Goal: Task Accomplishment & Management: Complete application form

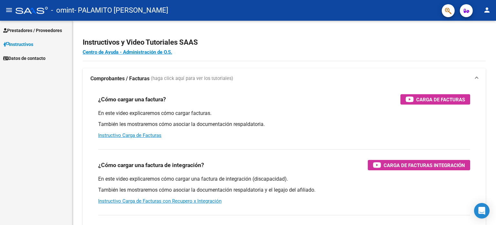
click at [43, 32] on span "Prestadores / Proveedores" at bounding box center [32, 30] width 59 height 7
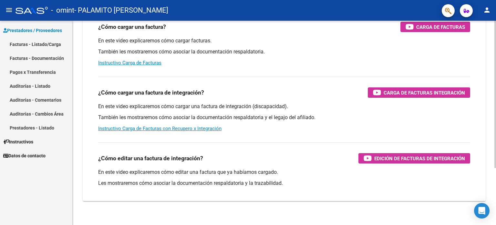
scroll to position [79, 0]
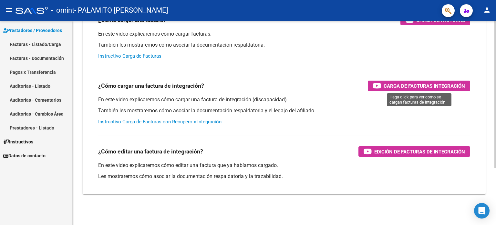
click at [385, 82] on span "Carga de Facturas Integración" at bounding box center [424, 86] width 81 height 8
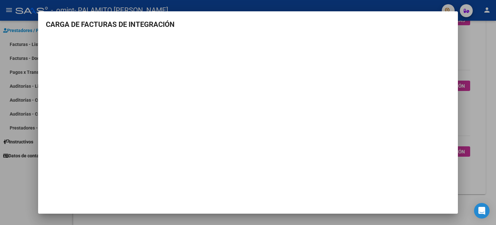
click at [486, 59] on div at bounding box center [248, 112] width 496 height 225
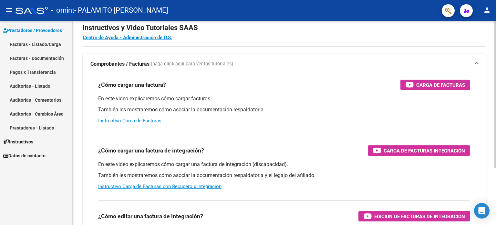
scroll to position [0, 0]
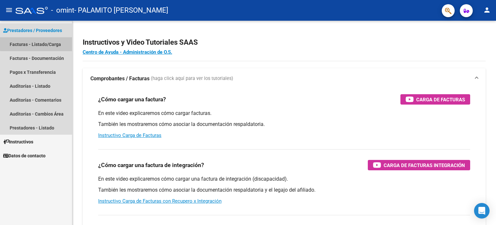
click at [49, 42] on link "Facturas - Listado/Carga" at bounding box center [36, 44] width 72 height 14
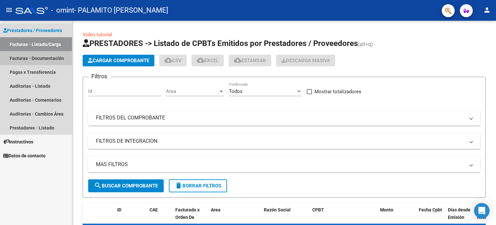
click at [48, 57] on link "Facturas - Documentación" at bounding box center [36, 58] width 72 height 14
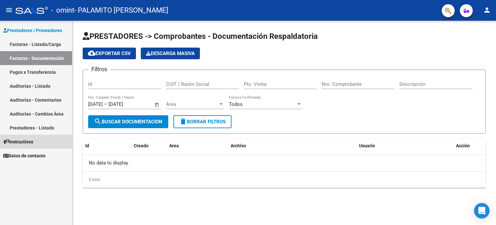
click at [37, 141] on link "Instructivos" at bounding box center [36, 141] width 72 height 14
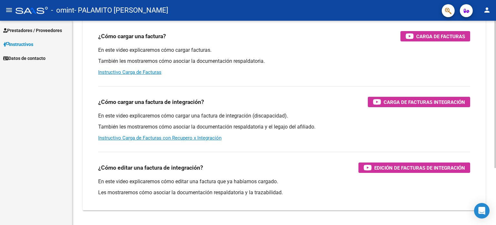
scroll to position [79, 0]
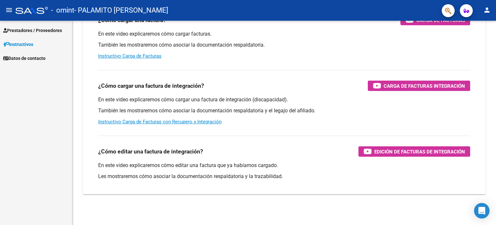
click at [46, 58] on span "Datos de contacto" at bounding box center [24, 58] width 42 height 7
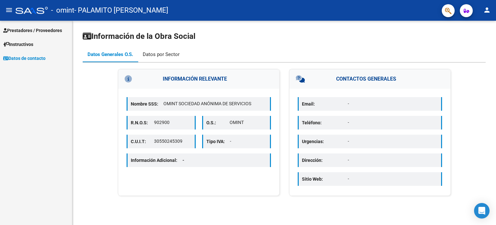
click at [164, 56] on div "Datos por Sector" at bounding box center [161, 54] width 37 height 7
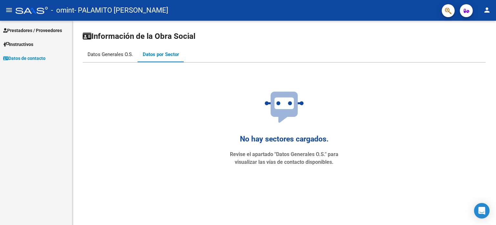
click at [105, 53] on div "Datos Generales O.S." at bounding box center [111, 54] width 46 height 7
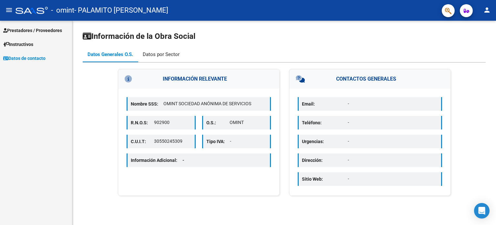
click at [163, 55] on div "Datos por Sector" at bounding box center [161, 54] width 37 height 7
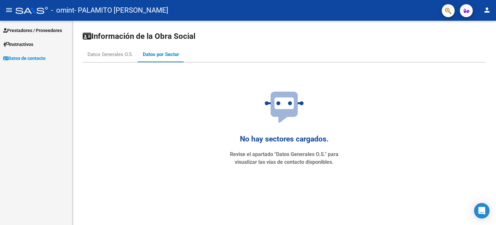
click at [39, 30] on span "Prestadores / Proveedores" at bounding box center [32, 30] width 59 height 7
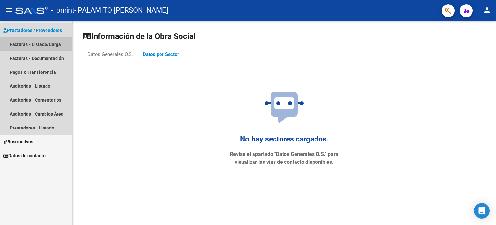
click at [44, 42] on link "Facturas - Listado/Carga" at bounding box center [36, 44] width 72 height 14
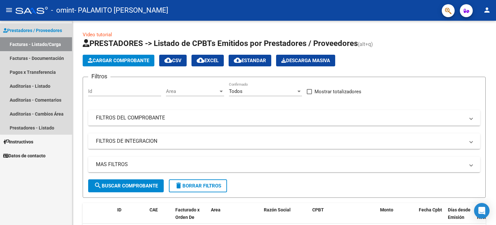
click at [47, 27] on span "Prestadores / Proveedores" at bounding box center [32, 30] width 59 height 7
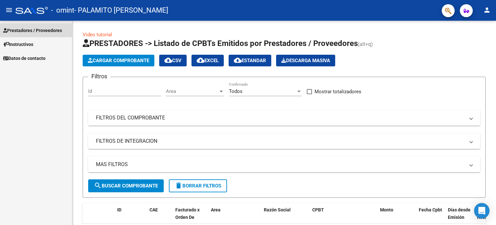
click at [47, 27] on span "Prestadores / Proveedores" at bounding box center [32, 30] width 59 height 7
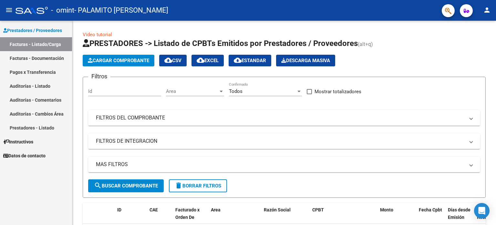
click at [25, 144] on span "Instructivos" at bounding box center [18, 141] width 30 height 7
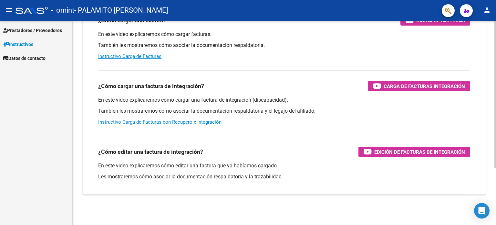
scroll to position [79, 0]
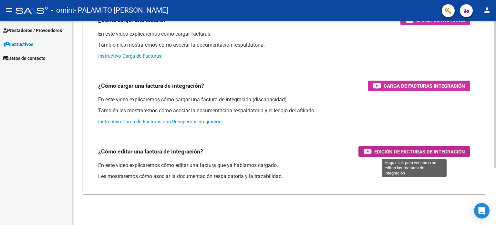
click at [438, 150] on span "Edición de Facturas de integración" at bounding box center [420, 151] width 91 height 8
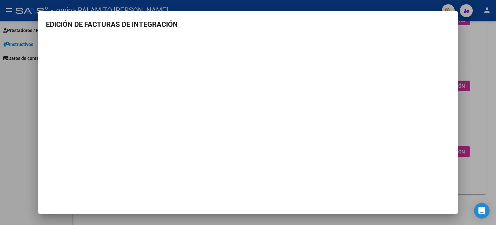
click at [467, 53] on div at bounding box center [248, 112] width 496 height 225
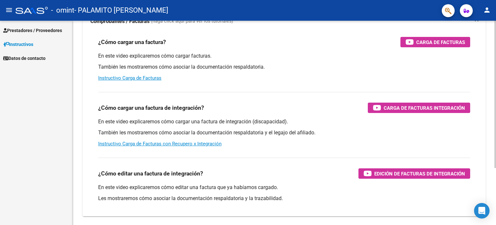
scroll to position [47, 0]
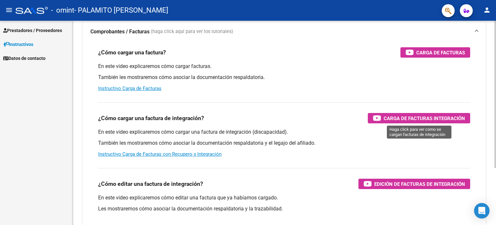
click at [386, 119] on span "Carga de Facturas Integración" at bounding box center [424, 118] width 81 height 8
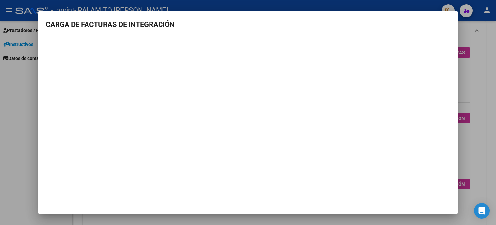
click at [482, 54] on div at bounding box center [248, 112] width 496 height 225
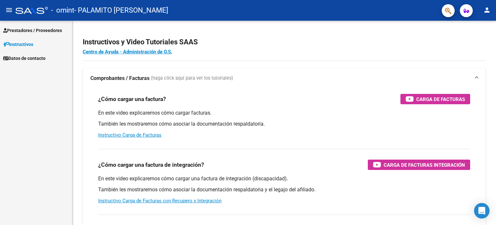
scroll to position [0, 0]
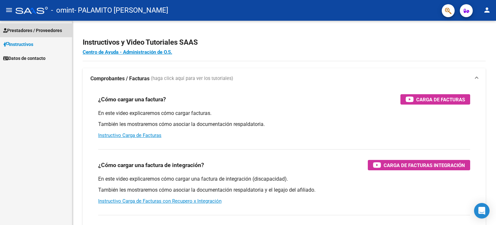
click at [53, 31] on span "Prestadores / Proveedores" at bounding box center [32, 30] width 59 height 7
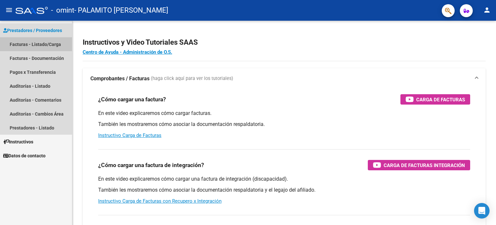
click at [32, 42] on link "Facturas - Listado/Carga" at bounding box center [36, 44] width 72 height 14
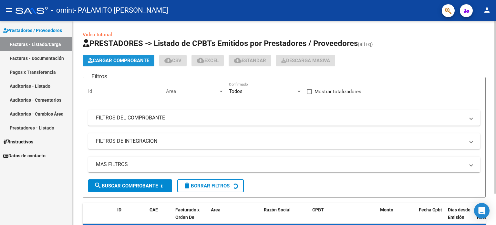
click at [111, 59] on span "Cargar Comprobante" at bounding box center [118, 61] width 61 height 6
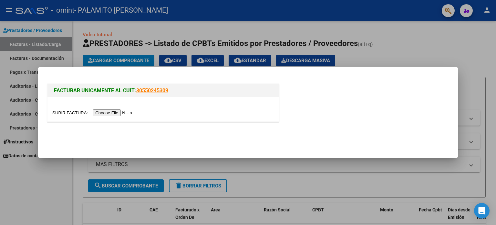
click at [128, 113] on input "file" at bounding box center [93, 112] width 82 height 7
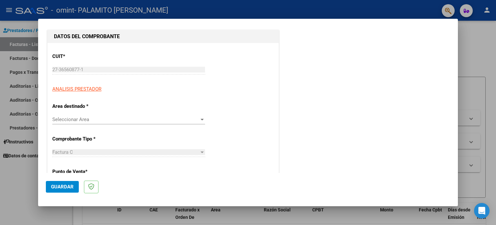
scroll to position [97, 0]
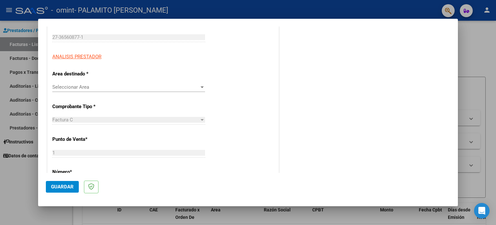
click at [169, 87] on span "Seleccionar Area" at bounding box center [125, 87] width 147 height 6
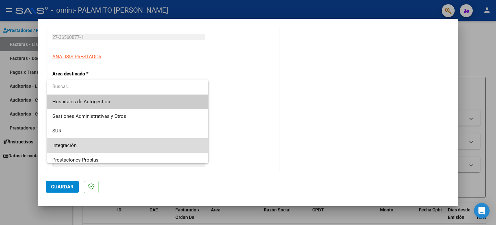
click at [149, 140] on span "Integración" at bounding box center [127, 145] width 151 height 15
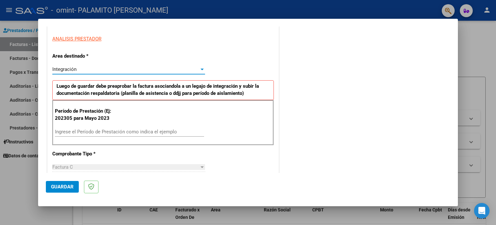
scroll to position [129, 0]
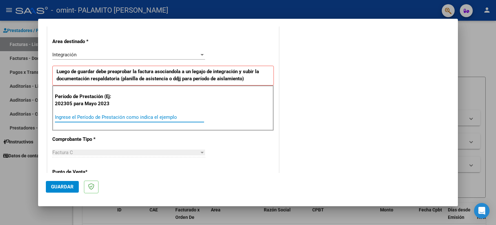
click at [149, 116] on input "Ingrese el Período de Prestación como indica el ejemplo" at bounding box center [129, 117] width 149 height 6
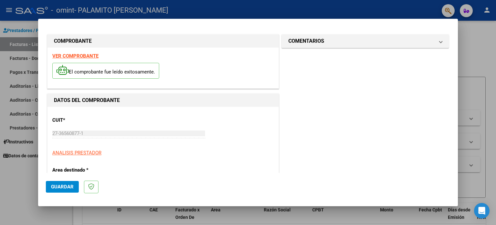
scroll to position [0, 0]
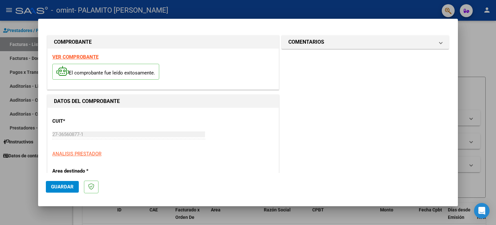
type input "202506"
click at [76, 182] on button "Guardar" at bounding box center [62, 187] width 33 height 12
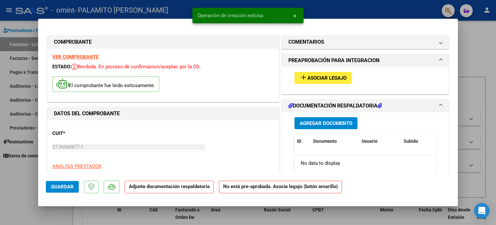
click at [332, 76] on span "Asociar Legajo" at bounding box center [327, 78] width 39 height 6
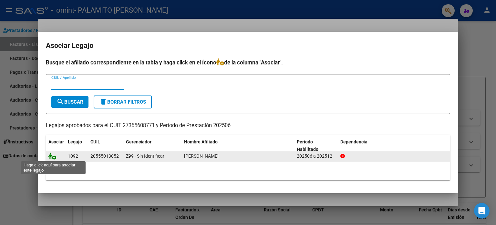
click at [54, 156] on icon at bounding box center [52, 155] width 8 height 7
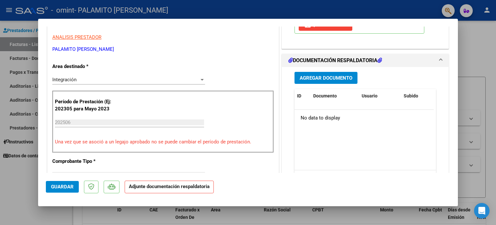
scroll to position [129, 0]
click at [314, 57] on h1 "DOCUMENTACIÓN RESPALDATORIA" at bounding box center [336, 60] width 94 height 8
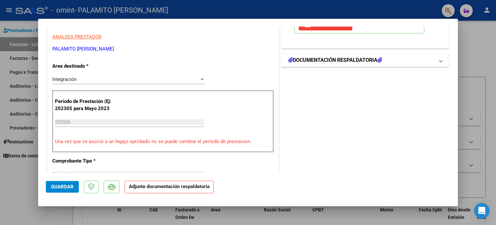
click at [314, 57] on h1 "DOCUMENTACIÓN RESPALDATORIA" at bounding box center [336, 60] width 94 height 8
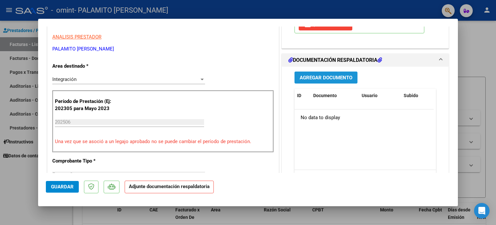
click at [313, 76] on span "Agregar Documento" at bounding box center [326, 78] width 53 height 6
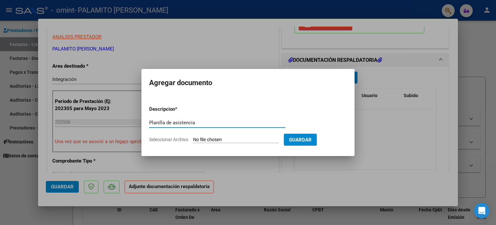
type input "Planilla de asistencia"
click at [210, 141] on input "Seleccionar Archivo" at bounding box center [236, 140] width 86 height 6
type input "C:\fakepath\[PERSON_NAME] 062025.pdf"
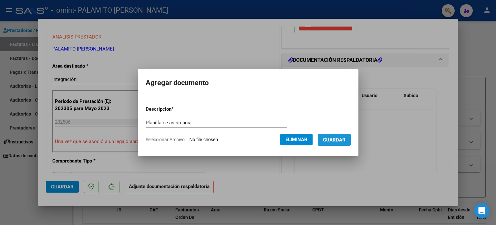
click at [333, 137] on span "Guardar" at bounding box center [334, 140] width 23 height 6
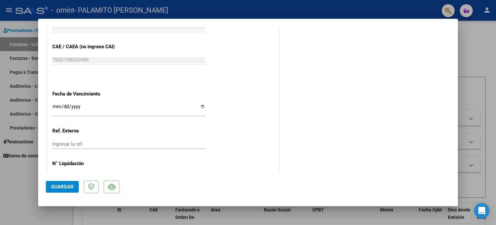
scroll to position [432, 0]
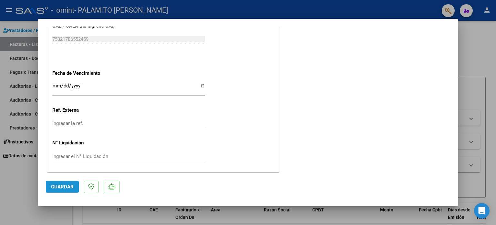
click at [67, 183] on button "Guardar" at bounding box center [62, 187] width 33 height 12
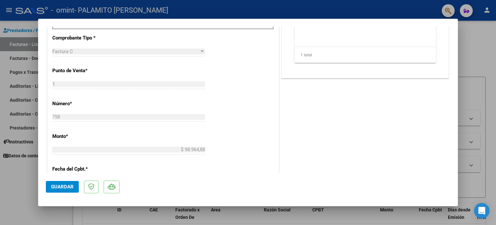
scroll to position [355, 0]
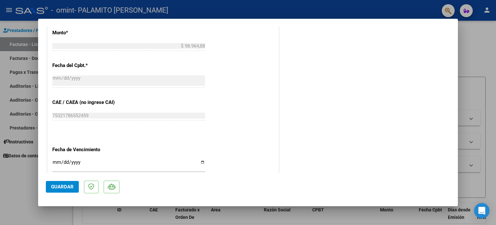
click at [65, 183] on button "Guardar" at bounding box center [62, 187] width 33 height 12
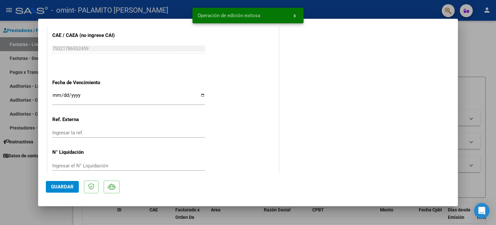
scroll to position [432, 0]
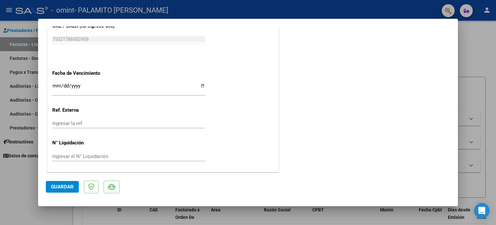
click at [482, 45] on div at bounding box center [248, 112] width 496 height 225
type input "$ 0,00"
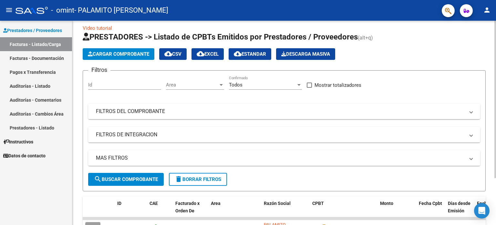
scroll to position [0, 0]
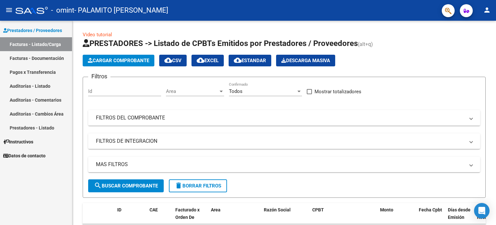
click at [37, 45] on link "Facturas - Listado/Carga" at bounding box center [36, 44] width 72 height 14
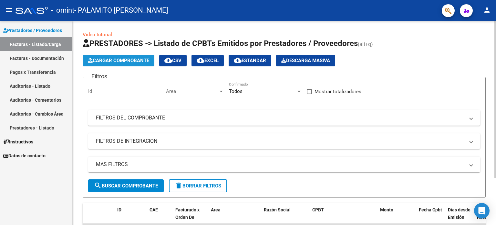
click at [110, 60] on span "Cargar Comprobante" at bounding box center [118, 61] width 61 height 6
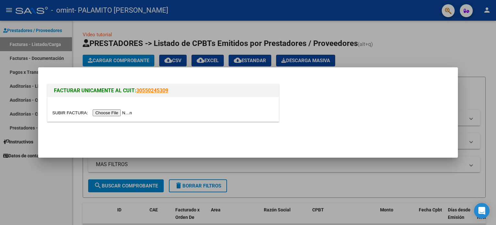
click at [112, 111] on input "file" at bounding box center [93, 112] width 82 height 7
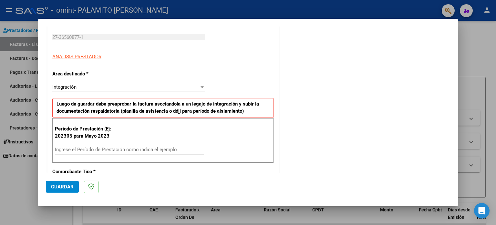
scroll to position [129, 0]
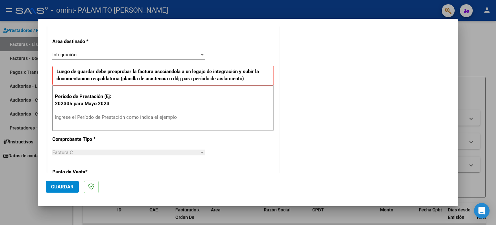
click at [97, 115] on input "Ingrese el Período de Prestación como indica el ejemplo" at bounding box center [129, 117] width 149 height 6
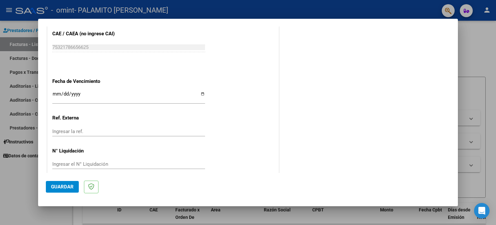
scroll to position [410, 0]
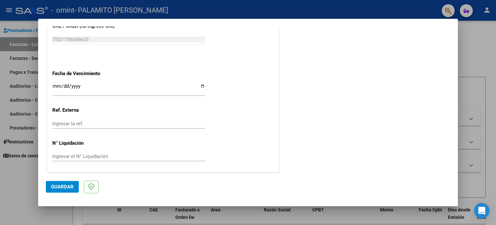
type input "202507"
click at [70, 182] on button "Guardar" at bounding box center [62, 187] width 33 height 12
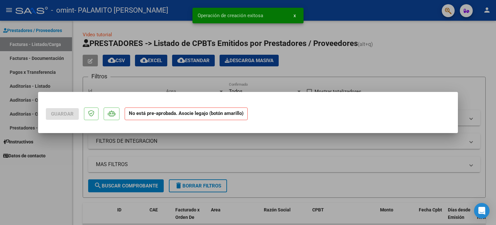
scroll to position [0, 0]
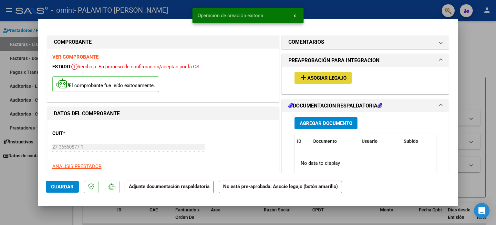
click at [308, 77] on span "Asociar Legajo" at bounding box center [327, 78] width 39 height 6
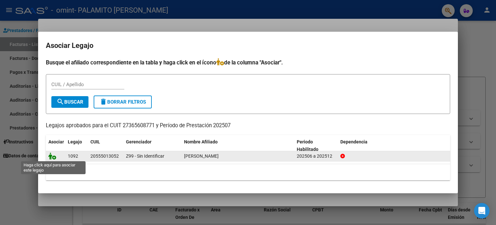
click at [53, 156] on icon at bounding box center [52, 155] width 8 height 7
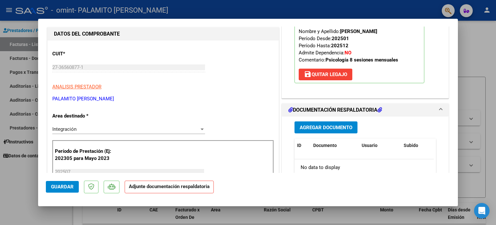
scroll to position [97, 0]
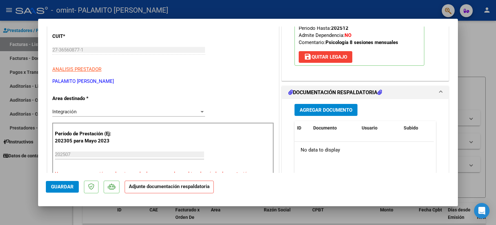
click at [320, 92] on h1 "DOCUMENTACIÓN RESPALDATORIA" at bounding box center [336, 93] width 94 height 8
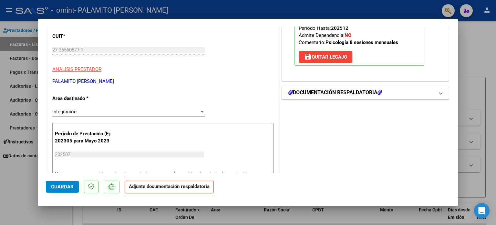
click at [320, 92] on h1 "DOCUMENTACIÓN RESPALDATORIA" at bounding box center [336, 93] width 94 height 8
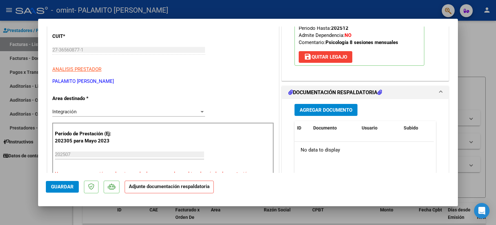
click at [310, 110] on span "Agregar Documento" at bounding box center [326, 110] width 53 height 6
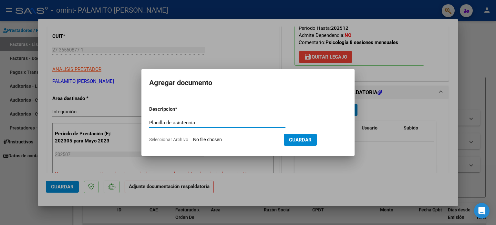
type input "Planilla de asistencia"
click at [228, 139] on input "Seleccionar Archivo" at bounding box center [236, 140] width 86 height 6
type input "C:\fakepath\[PERSON_NAME] 072025.pdf"
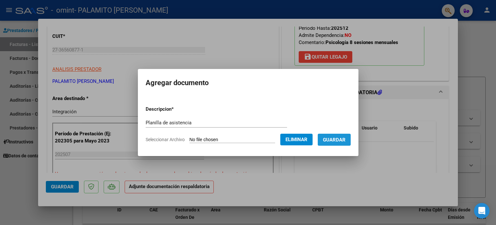
click at [342, 140] on span "Guardar" at bounding box center [334, 140] width 23 height 6
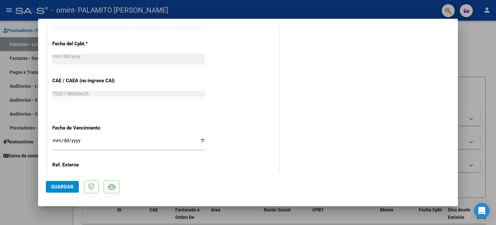
scroll to position [420, 0]
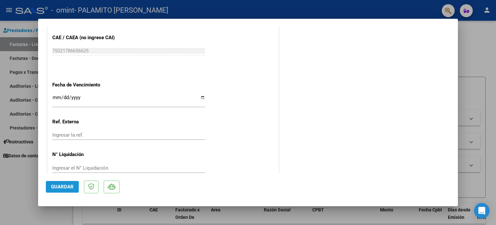
click at [68, 185] on span "Guardar" at bounding box center [62, 187] width 23 height 6
click at [27, 181] on div at bounding box center [248, 112] width 496 height 225
type input "$ 0,00"
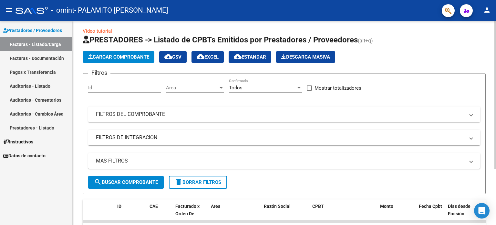
scroll to position [0, 0]
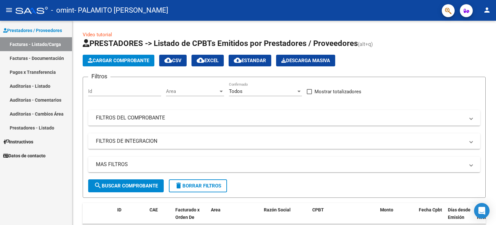
click at [488, 13] on mat-icon "person" at bounding box center [487, 10] width 8 height 8
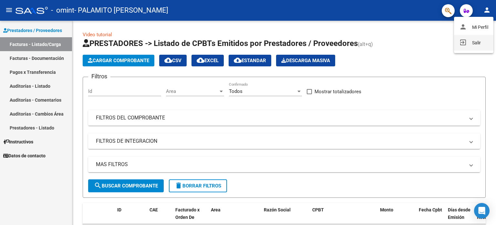
click at [468, 44] on button "exit_to_app Salir" at bounding box center [473, 43] width 39 height 16
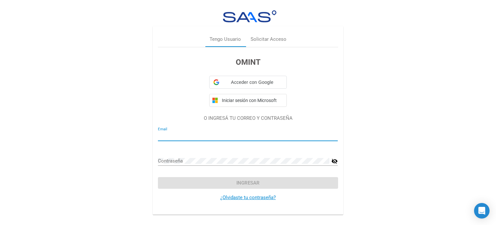
type input "[EMAIL_ADDRESS][DOMAIN_NAME]"
